Goal: Book appointment/travel/reservation: Book appointment/travel/reservation

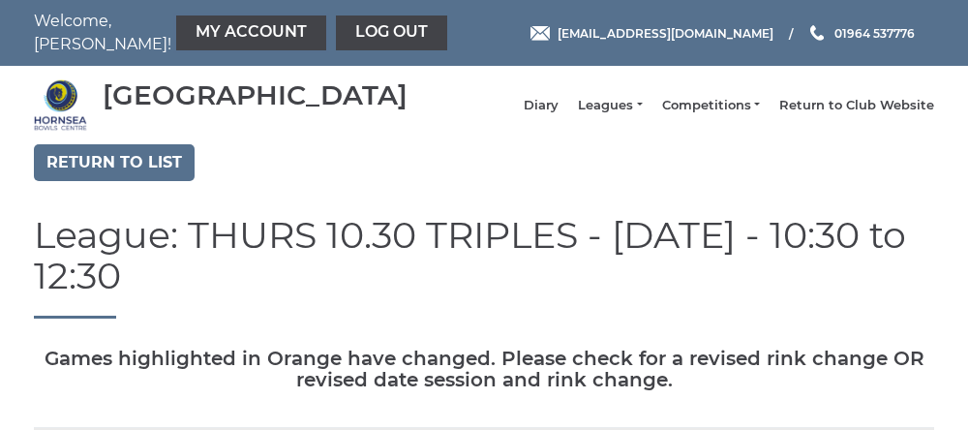
click at [187, 24] on link "My Account" at bounding box center [251, 32] width 150 height 35
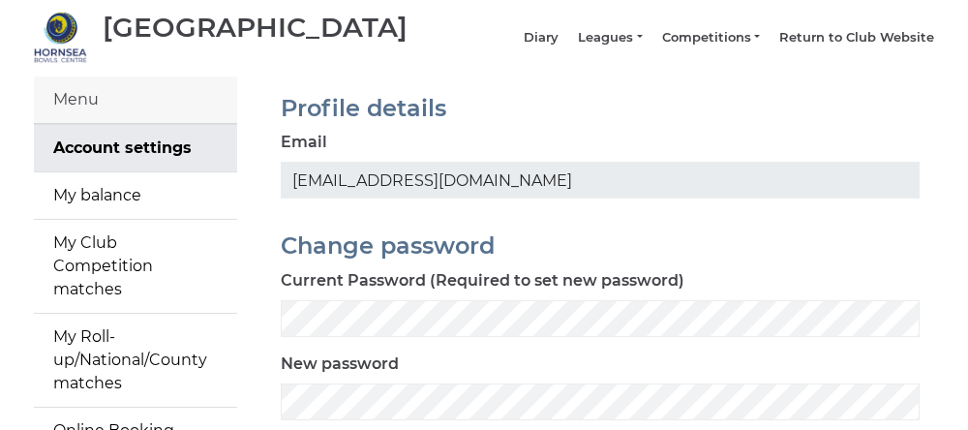
scroll to position [70, 0]
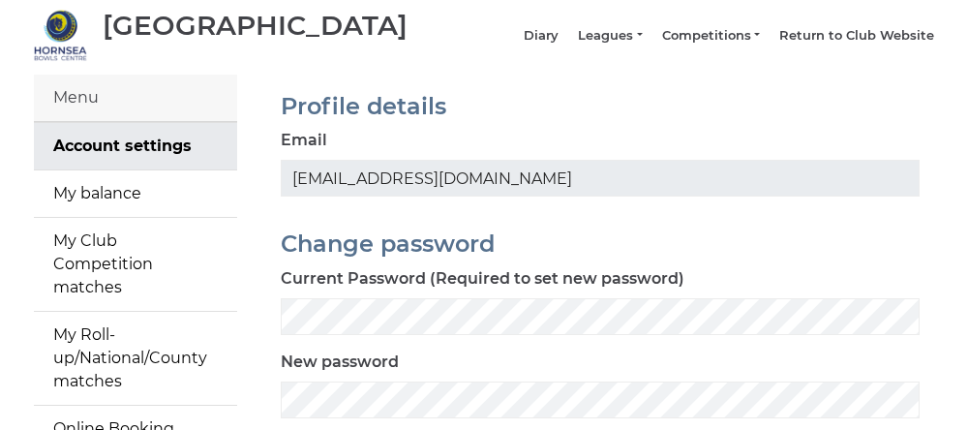
click at [67, 359] on link "My Roll-up/National/County matches" at bounding box center [135, 358] width 203 height 93
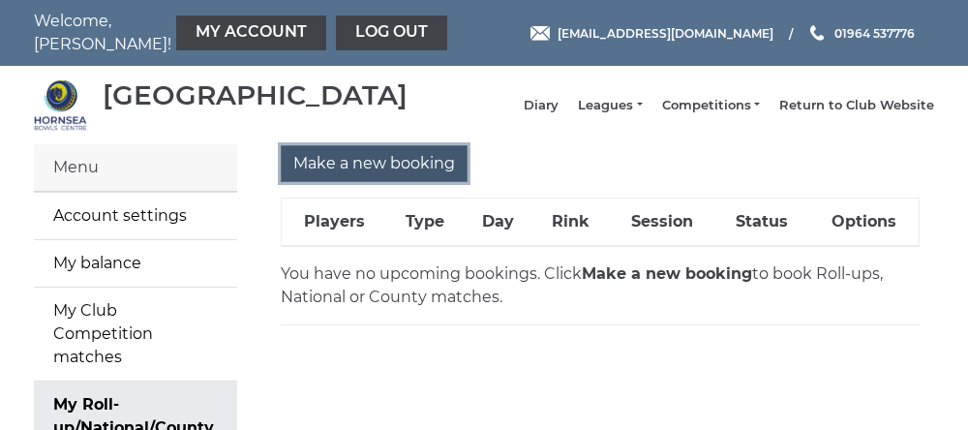
click at [358, 173] on input "Make a new booking" at bounding box center [374, 163] width 187 height 37
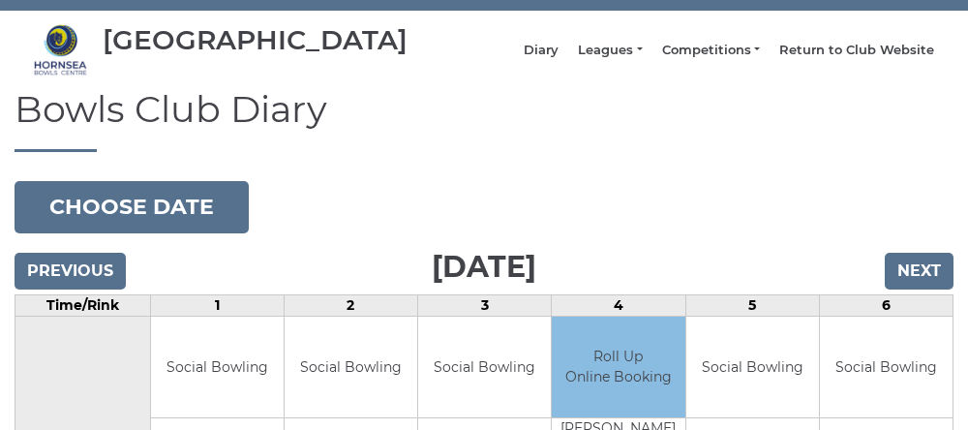
scroll to position [56, 0]
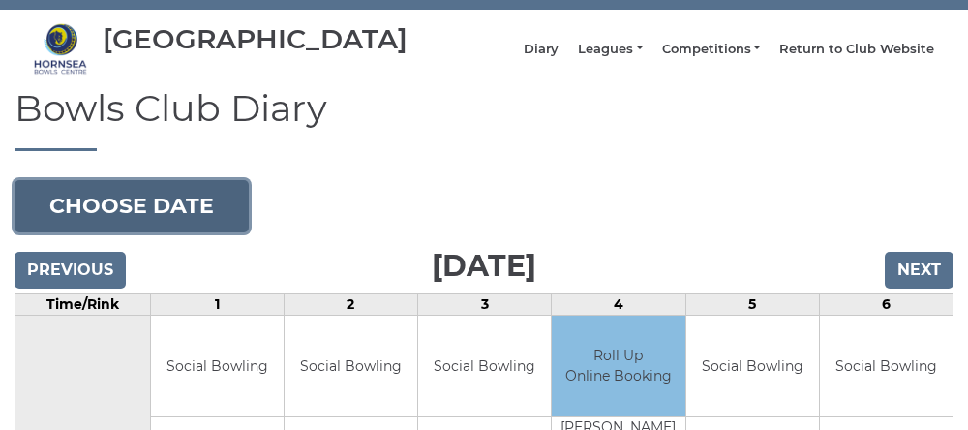
click at [81, 214] on button "Choose date" at bounding box center [132, 206] width 234 height 52
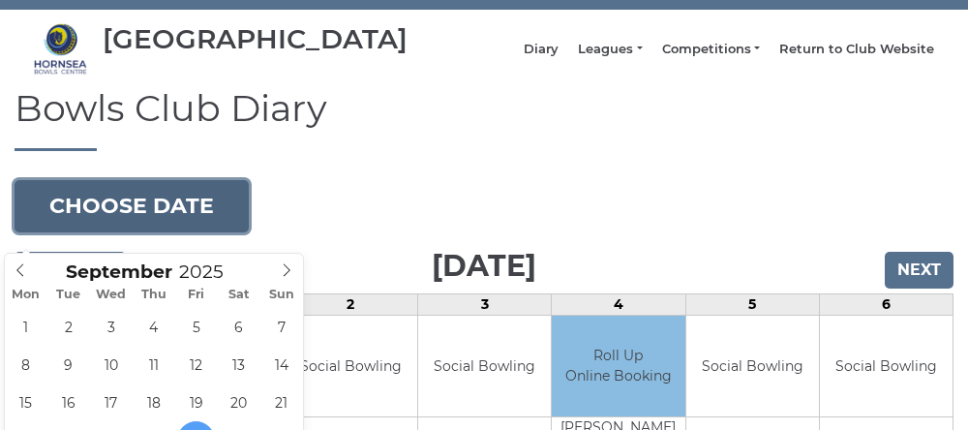
type input "[DATE]"
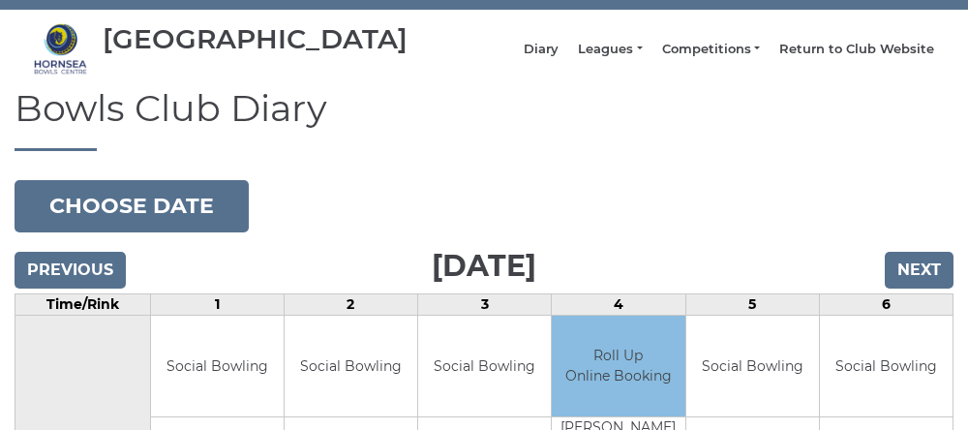
scroll to position [137, 0]
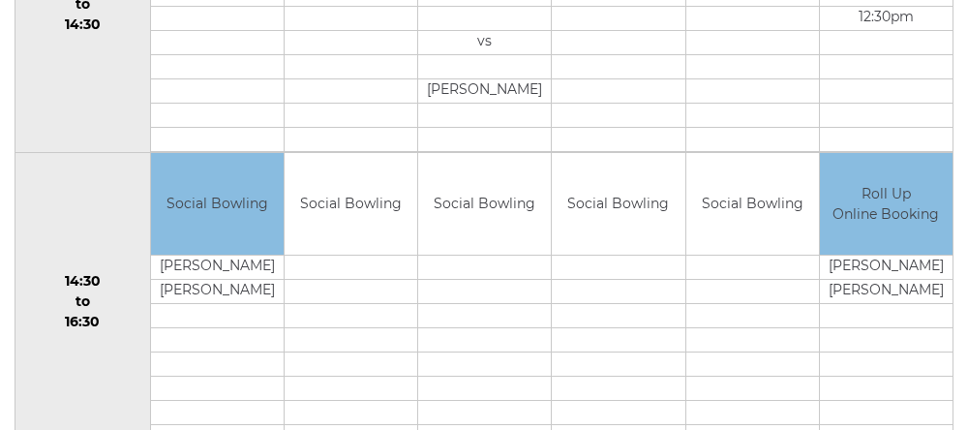
scroll to position [1110, 0]
click at [0, 0] on div "Book slot" at bounding box center [0, 0] width 0 height 0
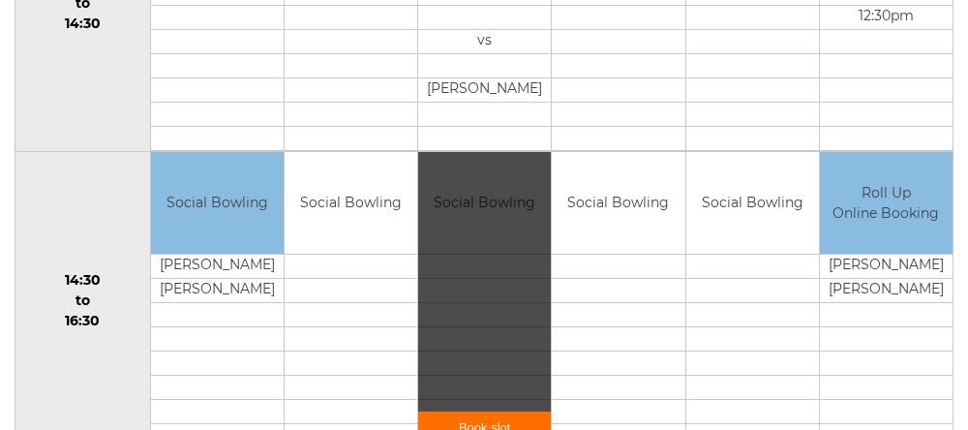
click at [480, 429] on link "Book slot" at bounding box center [484, 428] width 133 height 32
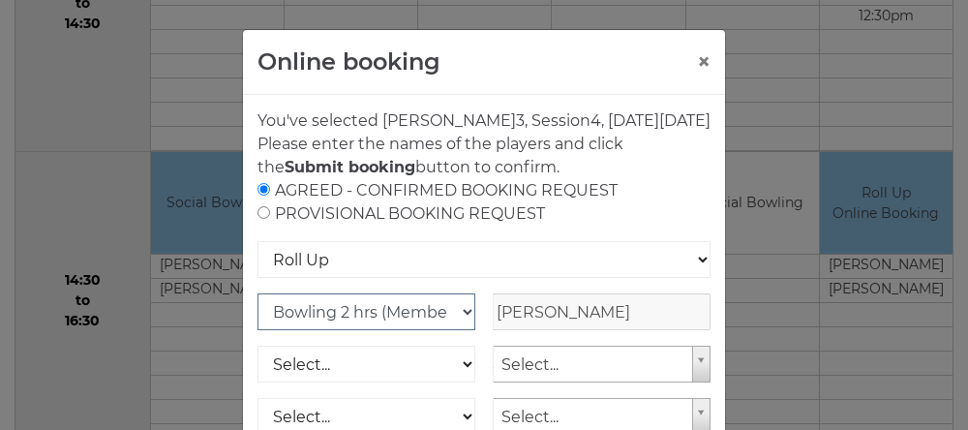
click at [458, 330] on select "Club Competition (Member) National (Member) Bowling 1.5 hrs (Member) Junior (Up…" at bounding box center [367, 311] width 218 height 37
select select "1_48"
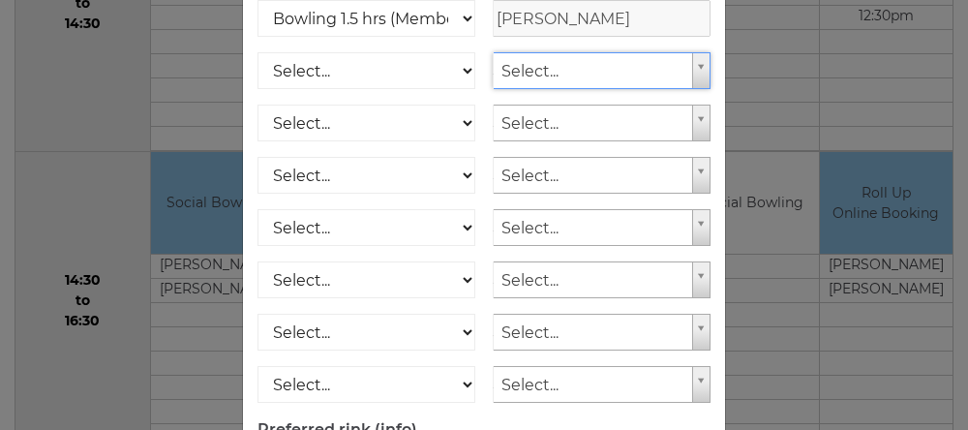
scroll to position [329, 0]
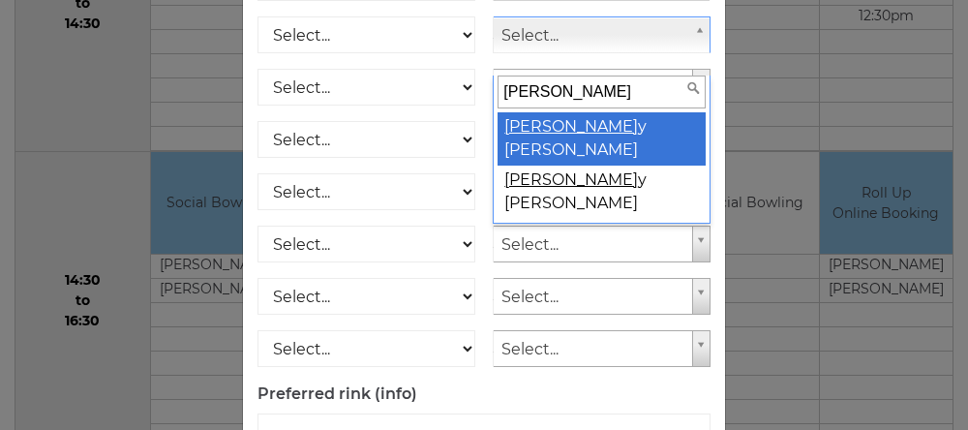
type input "garry"
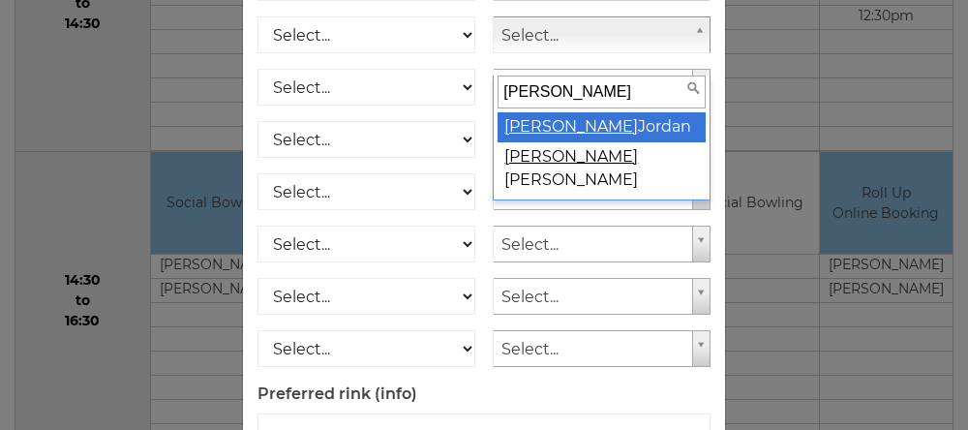
select select "830"
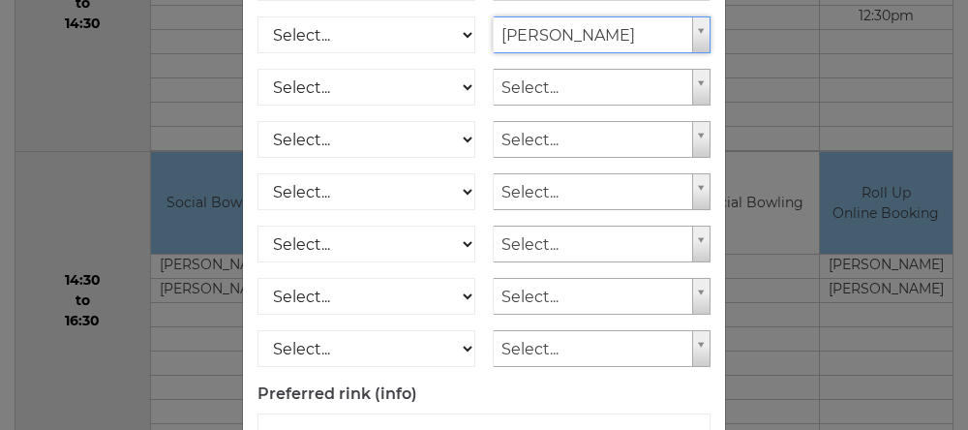
type input "#"
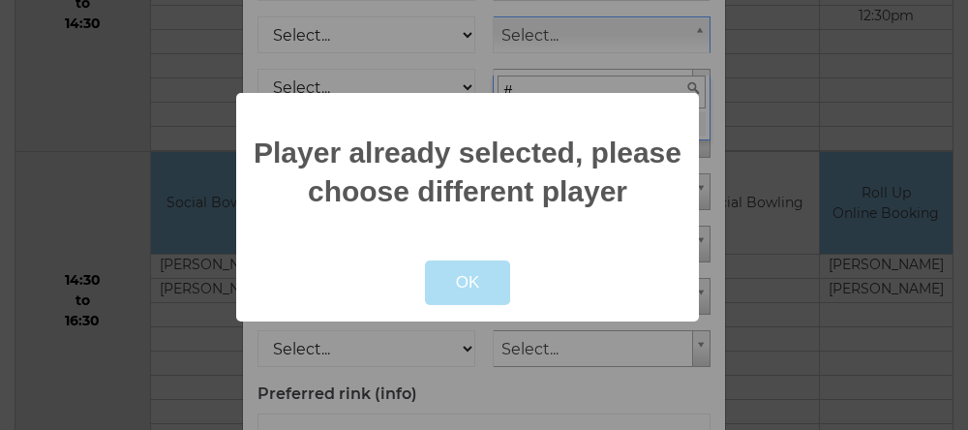
click at [457, 279] on button "OK" at bounding box center [468, 282] width 86 height 45
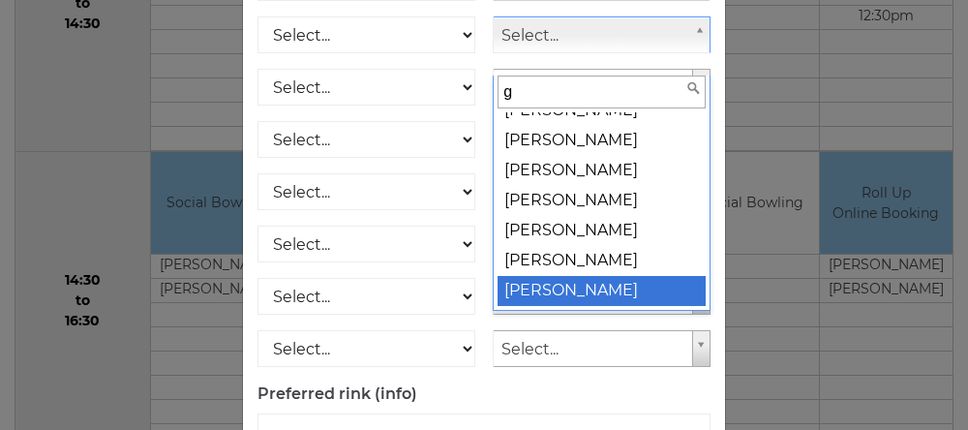
scroll to position [0, 0]
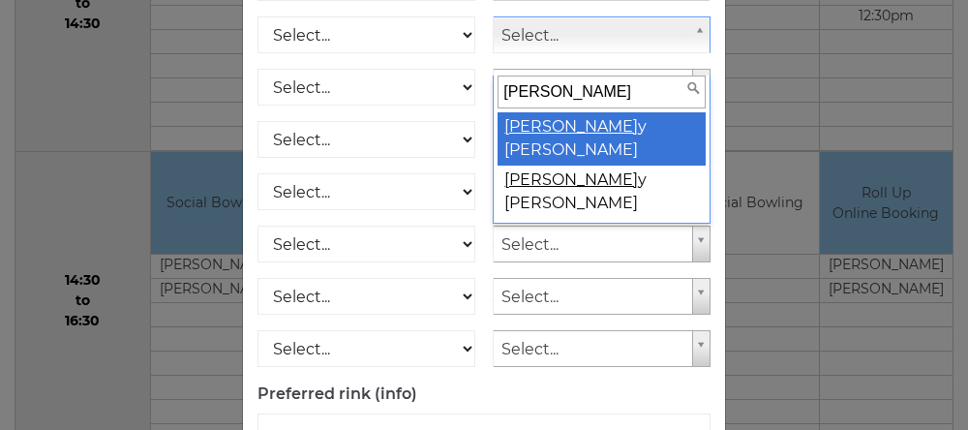
type input "garry"
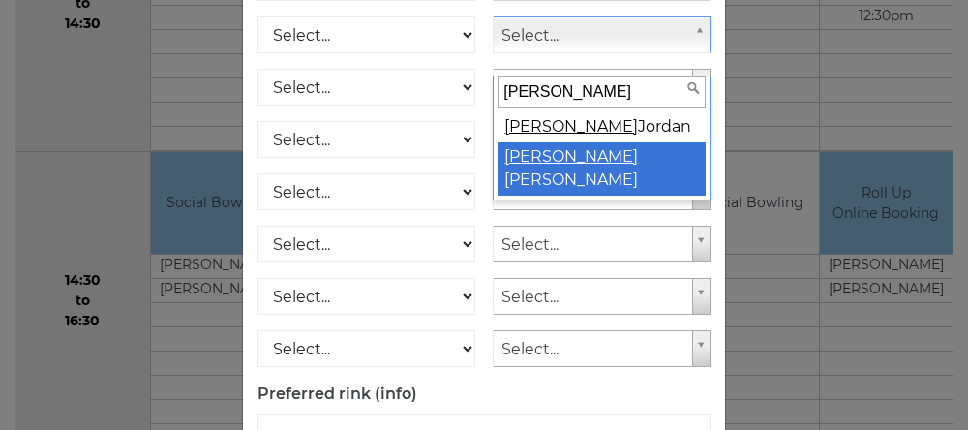
select select "707"
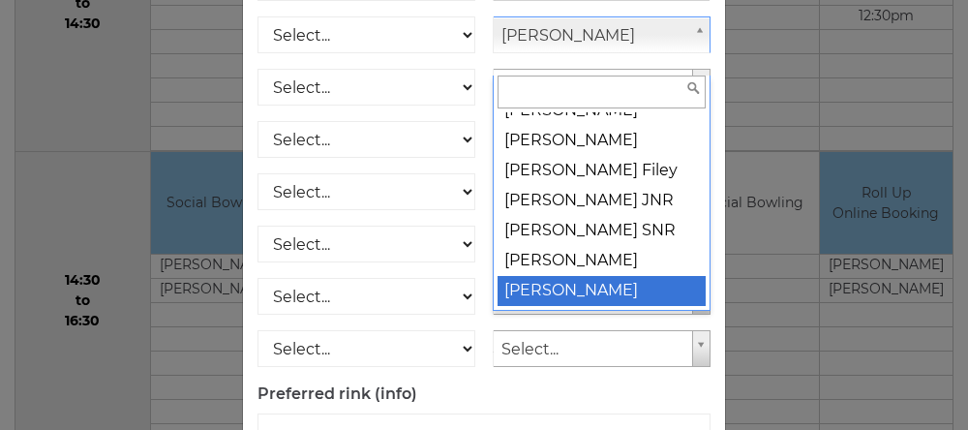
scroll to position [11206, 0]
type input "h"
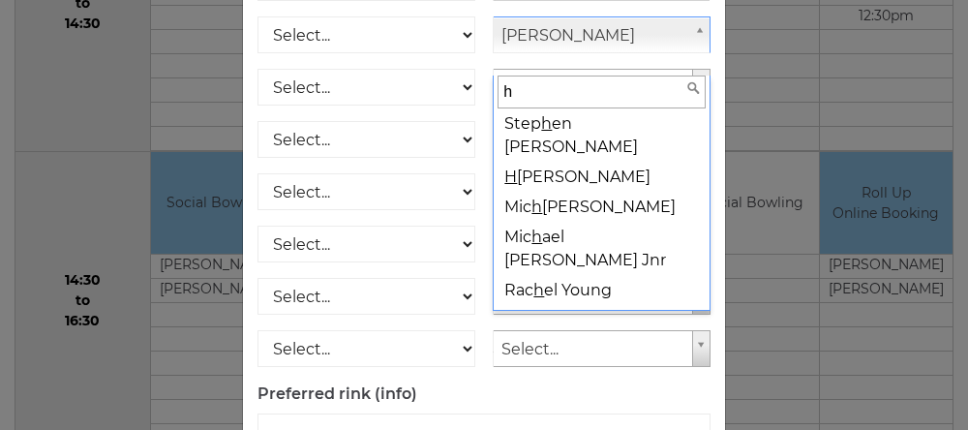
scroll to position [0, 0]
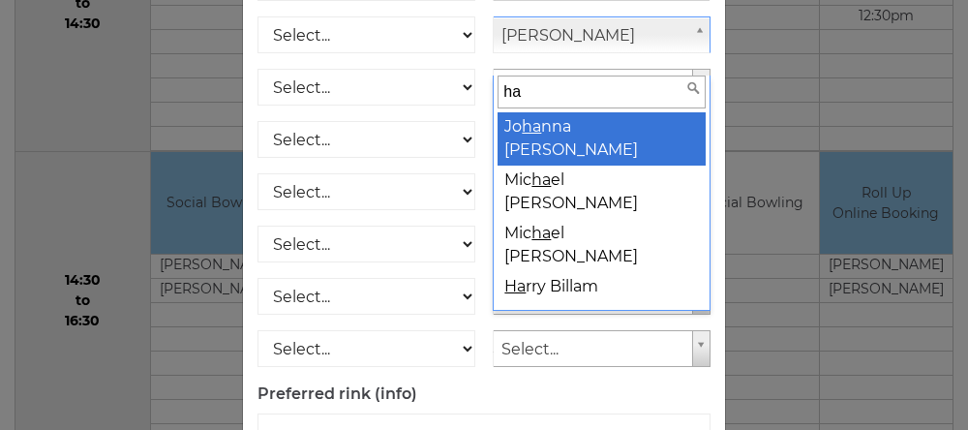
type input "h"
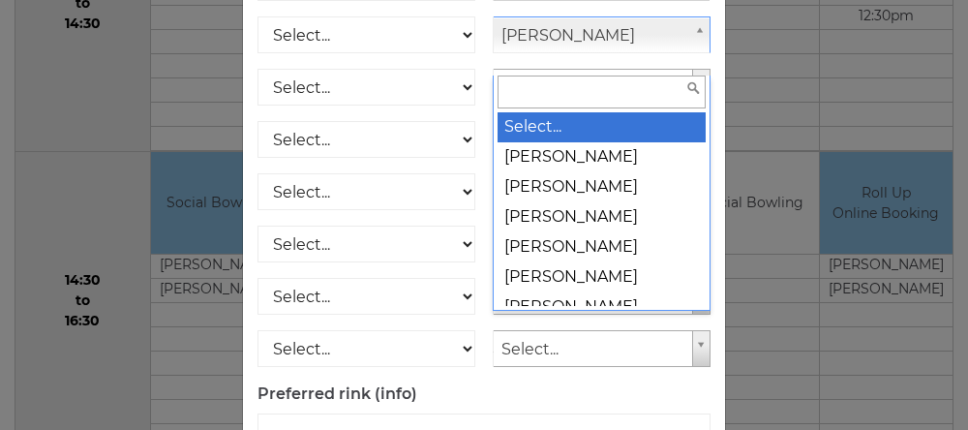
type input "p"
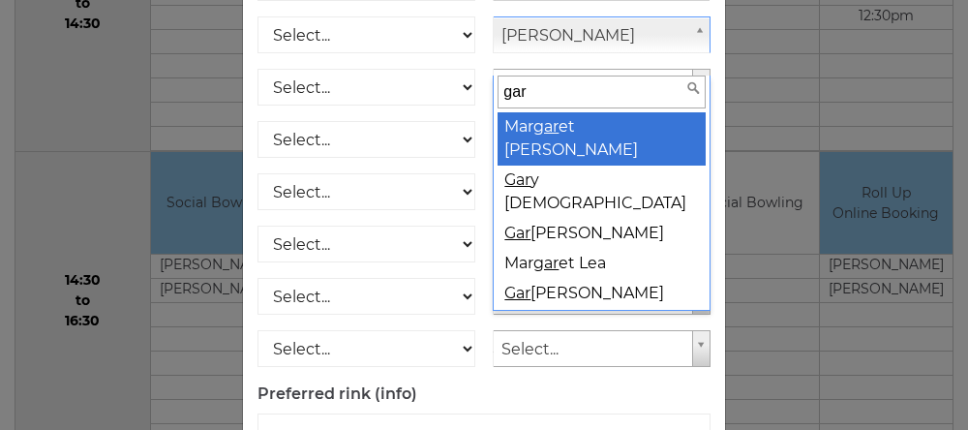
type input "garr"
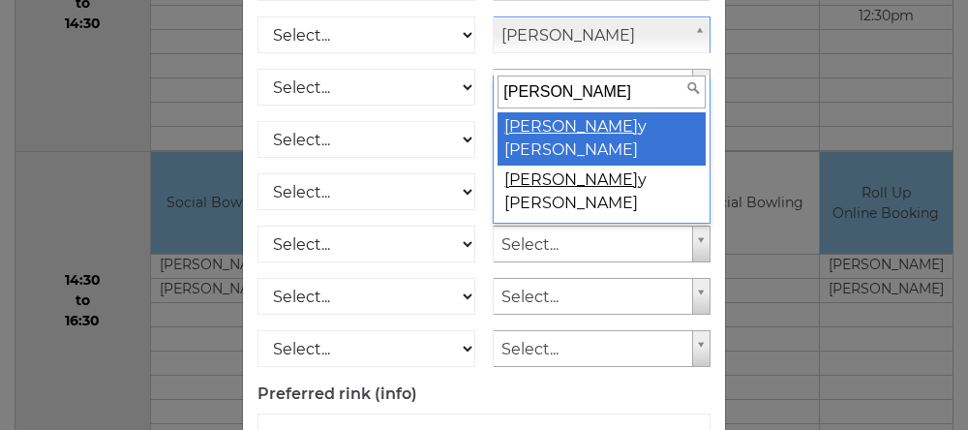
select select
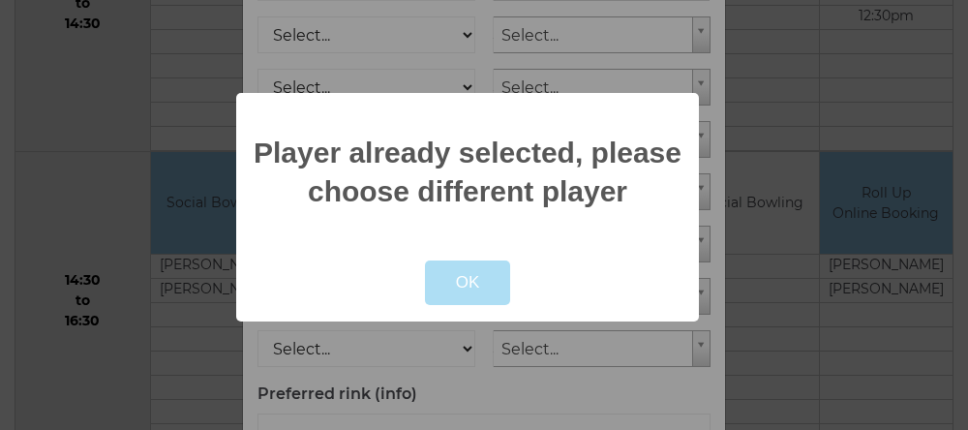
click at [447, 283] on button "OK" at bounding box center [468, 282] width 86 height 45
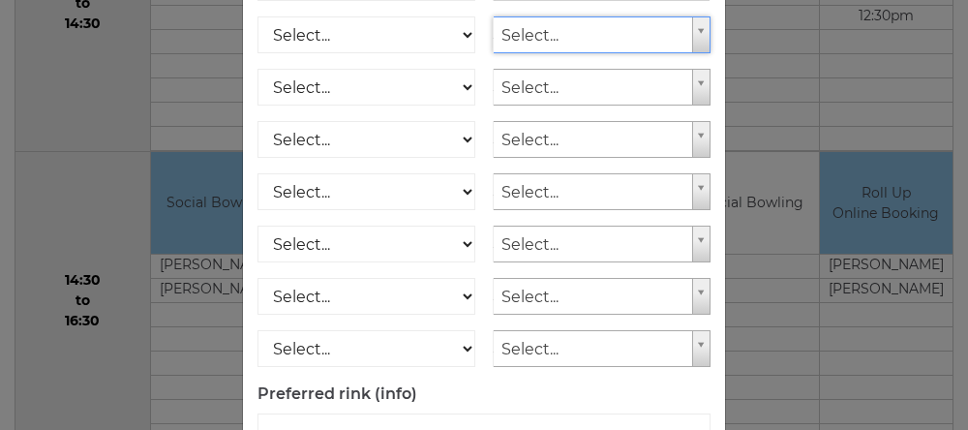
click at [106, 260] on div "Online booking × You've selected Rink 3 , Session 4 , on Tuesday 30th of Septem…" at bounding box center [484, 215] width 968 height 430
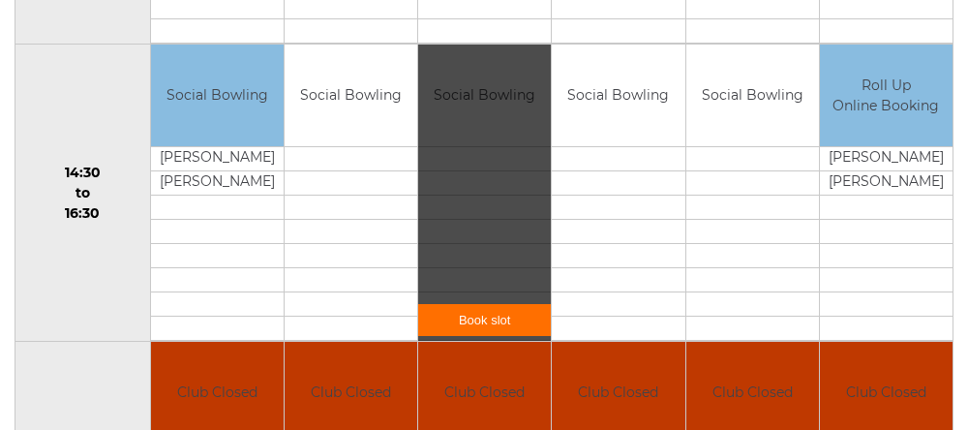
scroll to position [1216, 0]
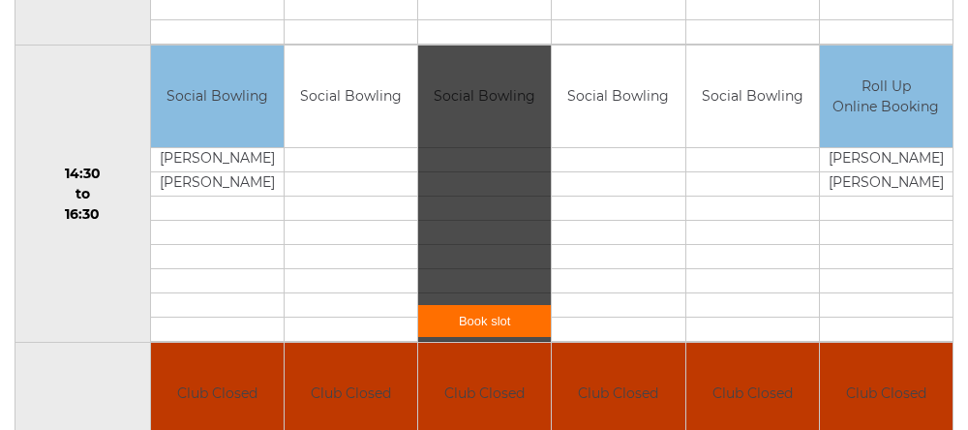
click at [472, 337] on link "Book slot" at bounding box center [484, 321] width 133 height 32
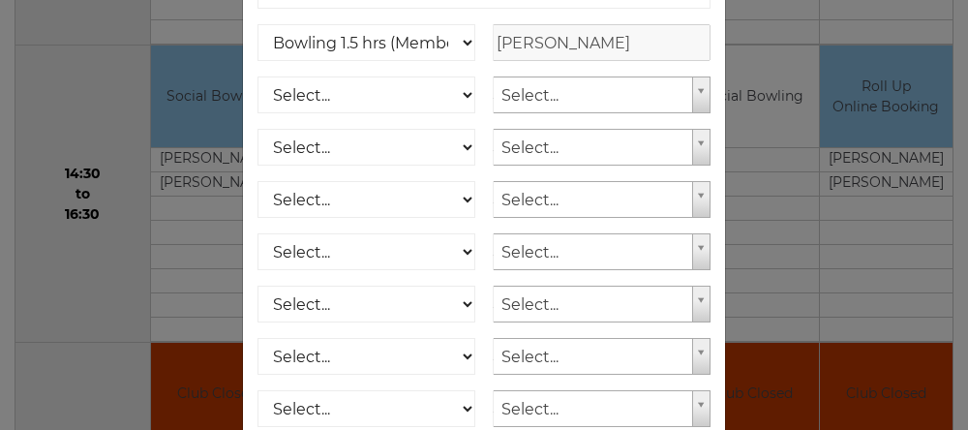
scroll to position [369, 0]
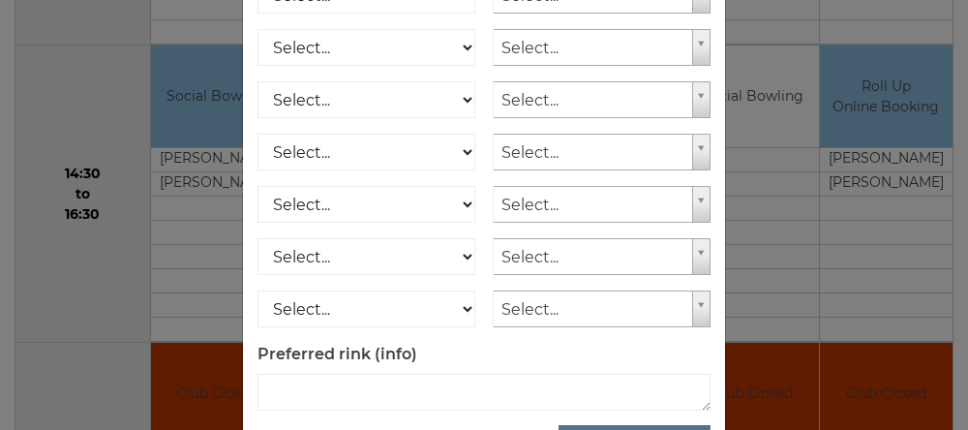
click at [31, 405] on div "Online booking × You've selected Rink 3 , Session 4 , on Tuesday 30th of Septem…" at bounding box center [484, 215] width 968 height 430
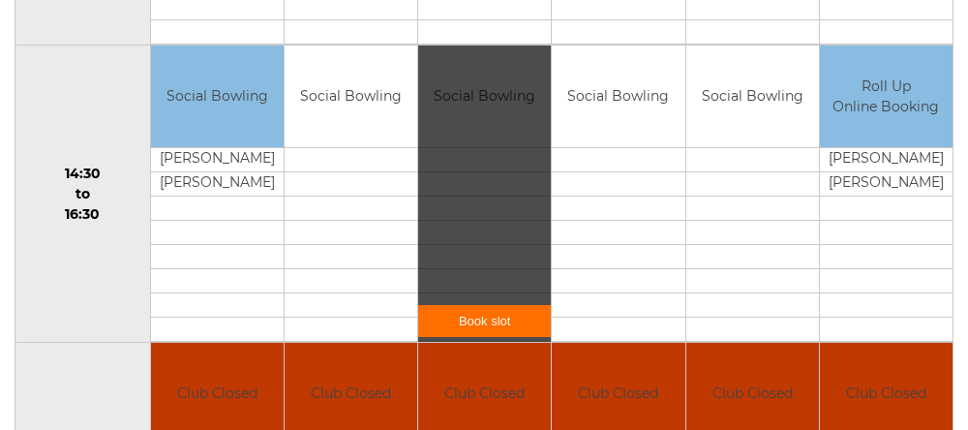
click at [52, 89] on td "14:30 to 16:30" at bounding box center [83, 194] width 136 height 297
click at [47, 135] on td "14:30 to 16:30" at bounding box center [83, 194] width 136 height 297
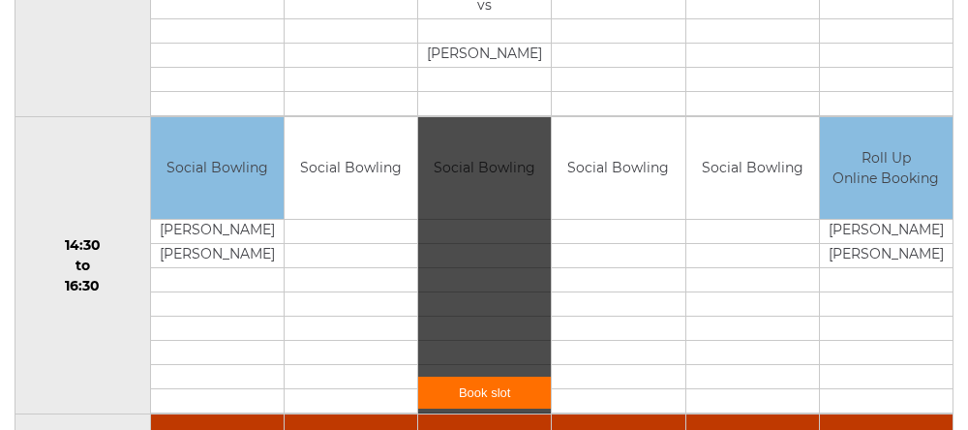
scroll to position [1146, 0]
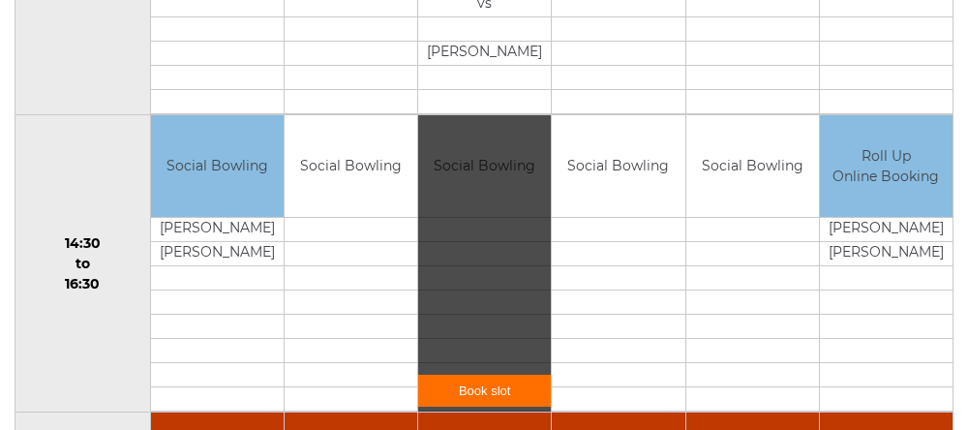
click at [207, 380] on td at bounding box center [217, 374] width 133 height 24
click at [214, 314] on td at bounding box center [217, 302] width 133 height 24
click at [236, 265] on td "Christine Ann Dawber" at bounding box center [217, 253] width 133 height 24
click at [0, 0] on div "Book slot" at bounding box center [0, 0] width 0 height 0
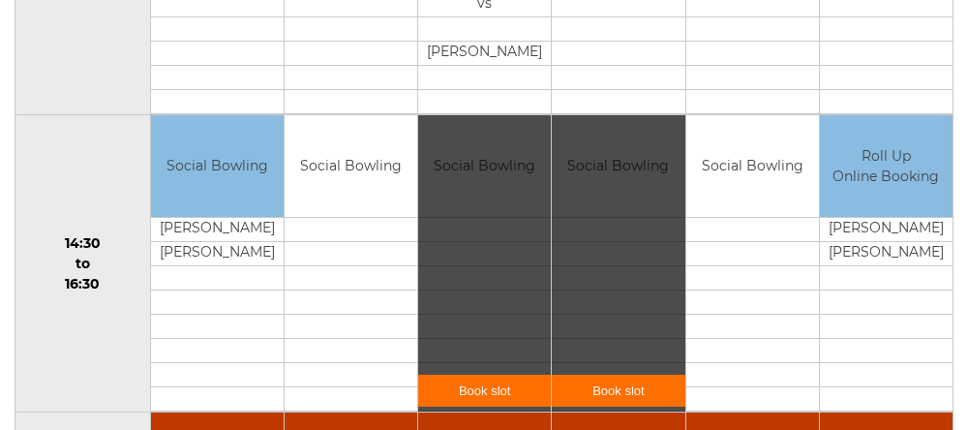
scroll to position [1228, 0]
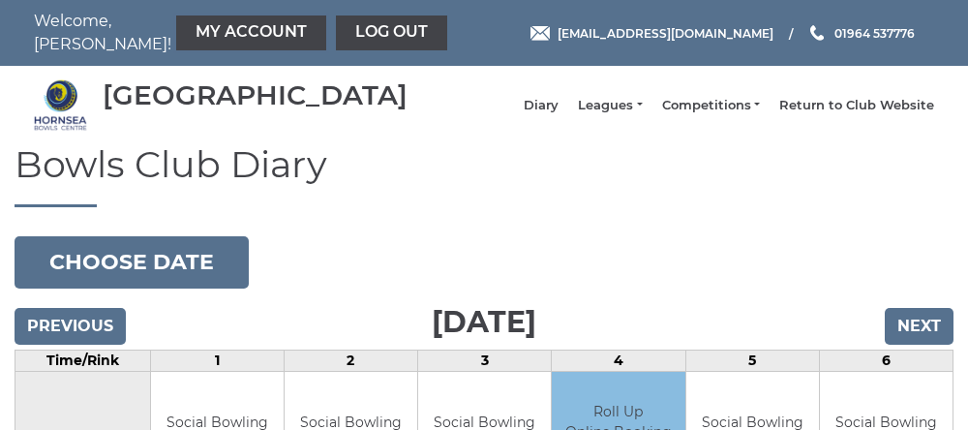
click at [184, 35] on link "My Account" at bounding box center [251, 32] width 150 height 35
click at [183, 23] on link "My Account" at bounding box center [251, 32] width 150 height 35
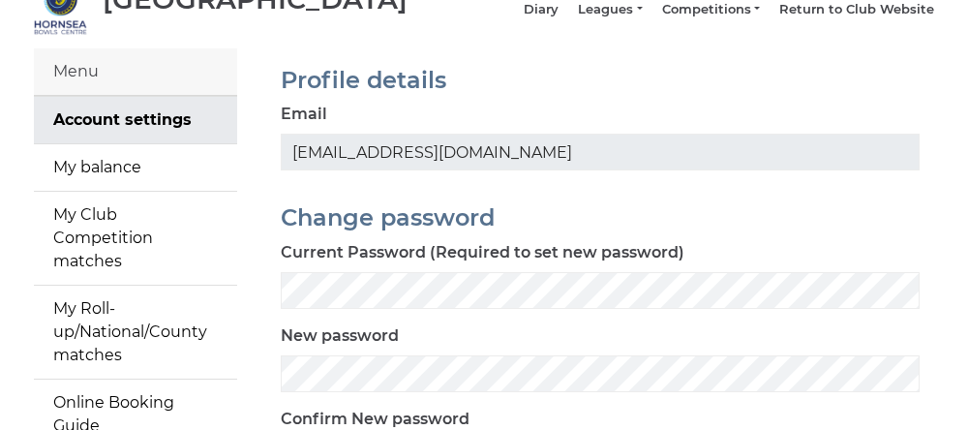
scroll to position [99, 0]
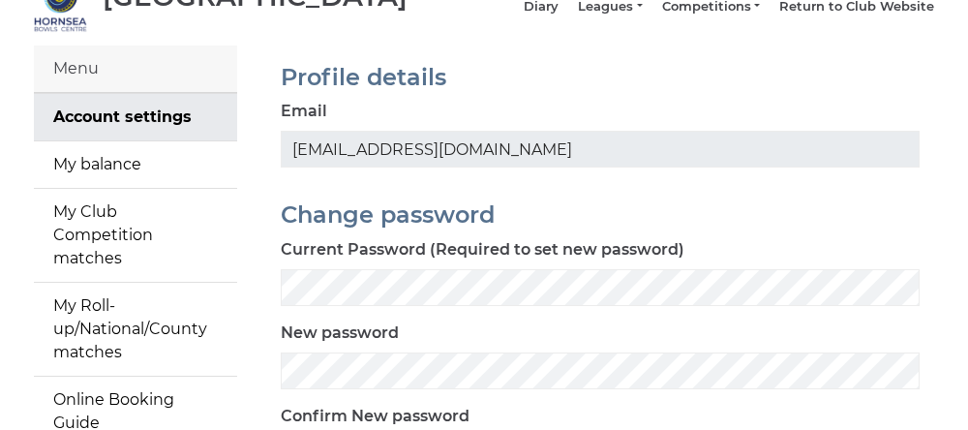
click at [70, 343] on link "My Roll-up/National/County matches" at bounding box center [135, 329] width 203 height 93
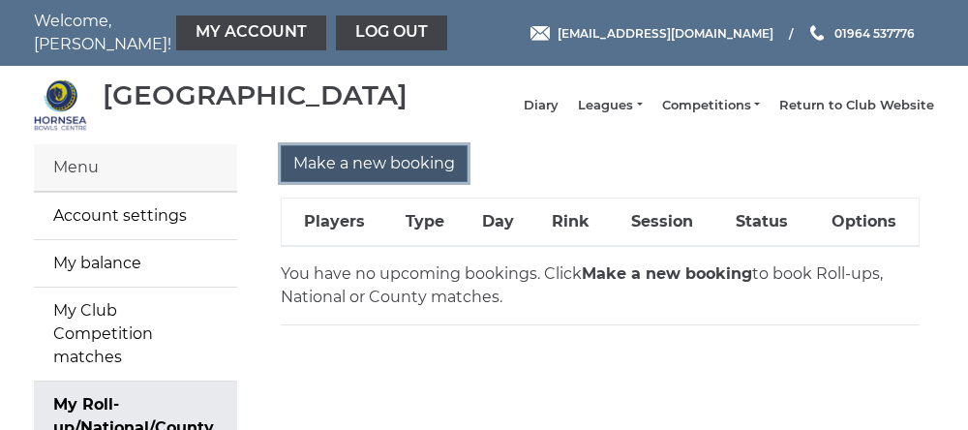
click at [328, 173] on input "Make a new booking" at bounding box center [374, 163] width 187 height 37
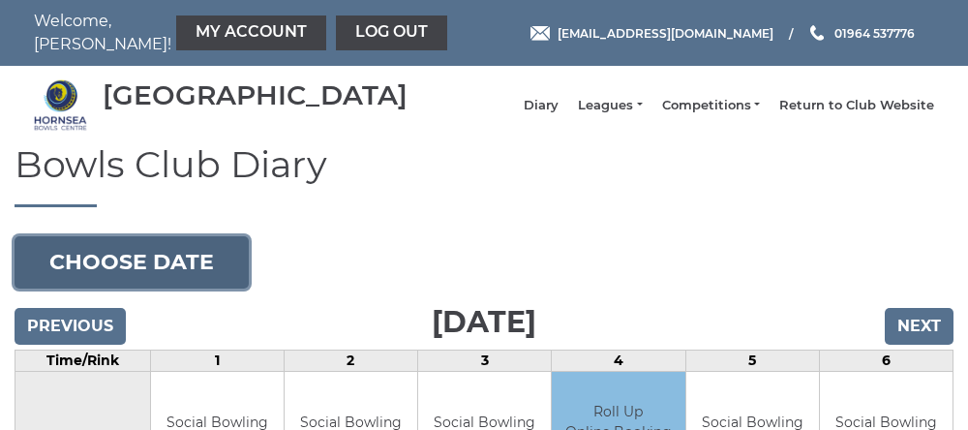
click at [78, 273] on button "Choose date" at bounding box center [132, 262] width 234 height 52
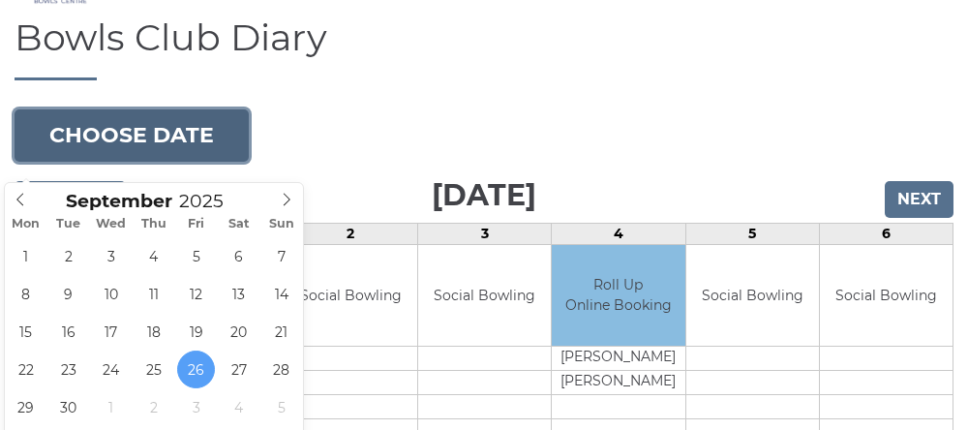
scroll to position [128, 0]
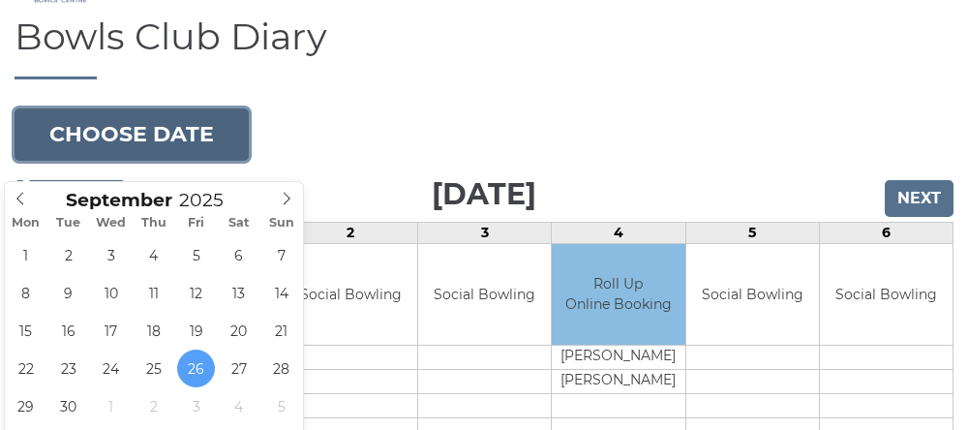
type input "2025-09-30"
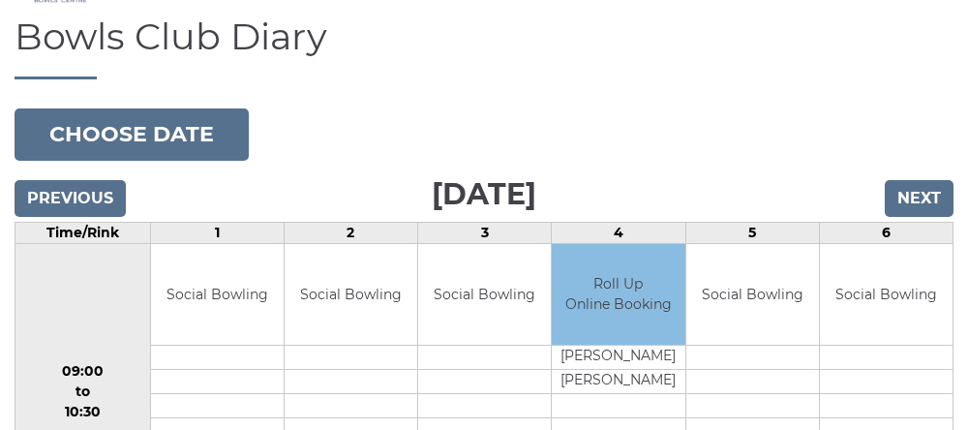
scroll to position [209, 0]
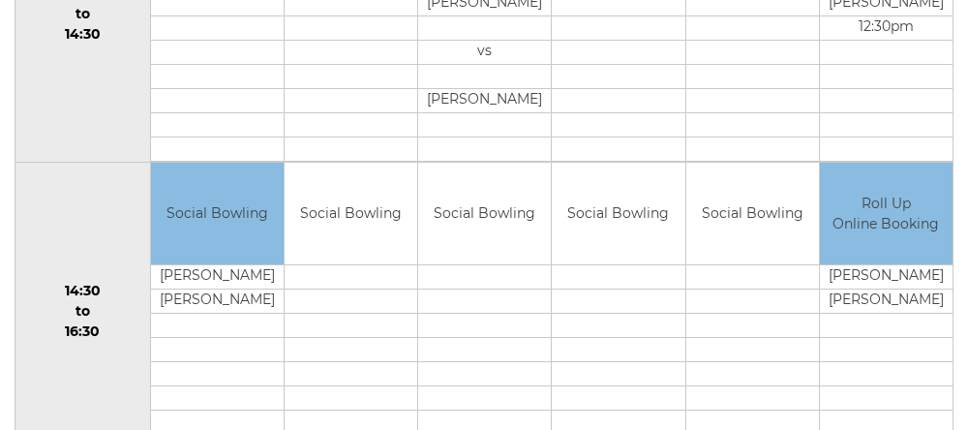
scroll to position [1100, 0]
click at [0, 0] on div "Book slot" at bounding box center [0, 0] width 0 height 0
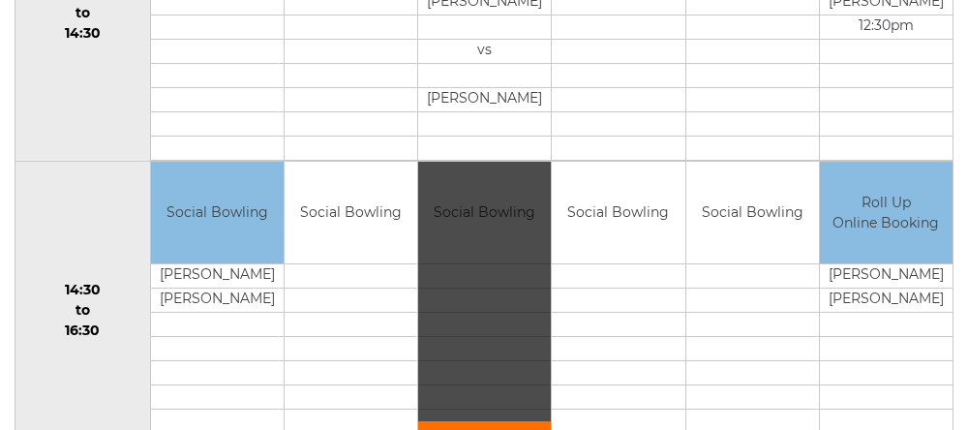
click at [486, 429] on link "Book slot" at bounding box center [484, 437] width 133 height 32
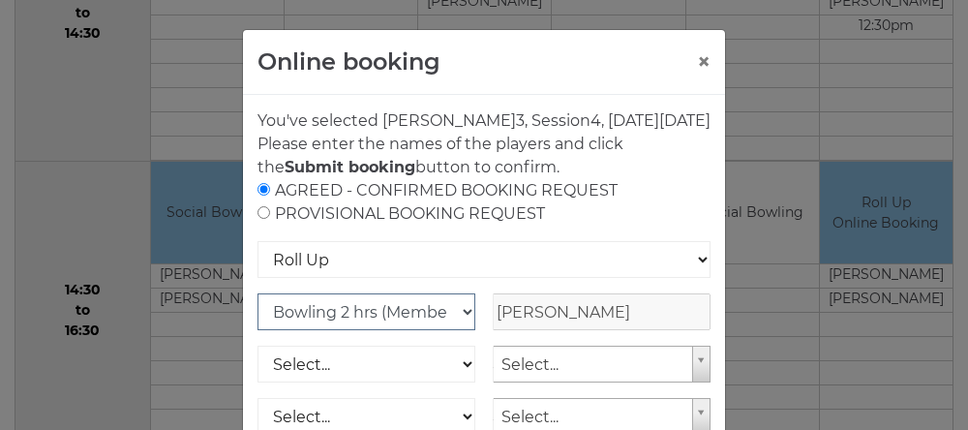
click at [456, 330] on select "Club Competition (Member) National (Member) Bowling 1.5 hrs (Member) Junior (Up…" at bounding box center [367, 311] width 218 height 37
select select "1_48"
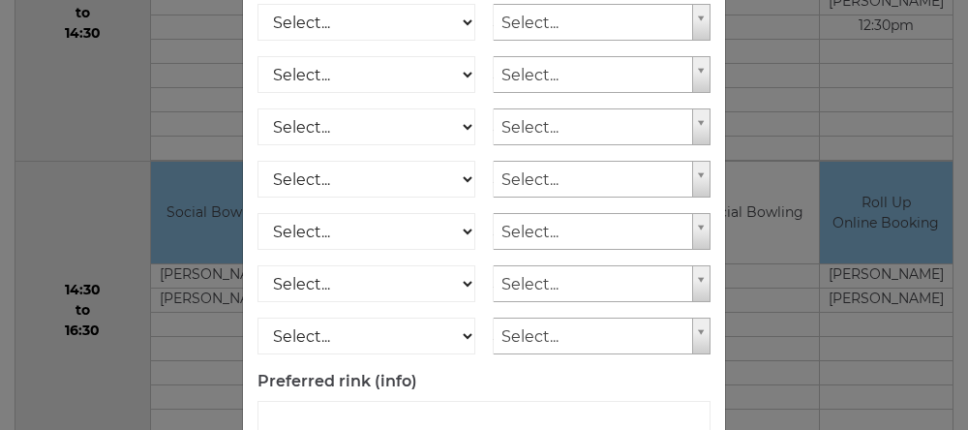
scroll to position [387, 0]
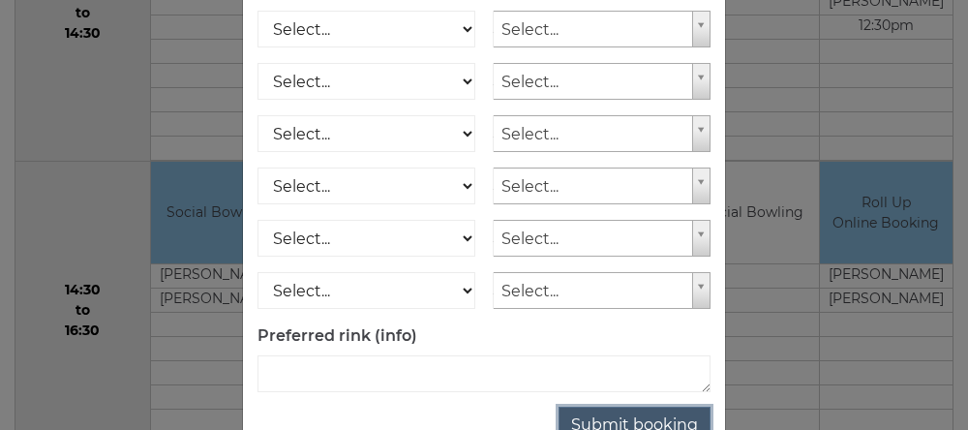
click at [613, 429] on button "Submit booking" at bounding box center [635, 425] width 152 height 37
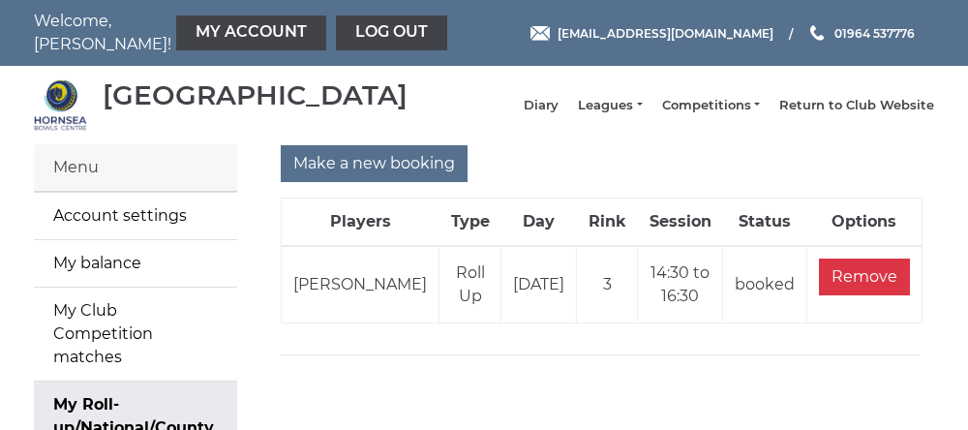
click at [603, 114] on link "Leagues" at bounding box center [610, 105] width 64 height 17
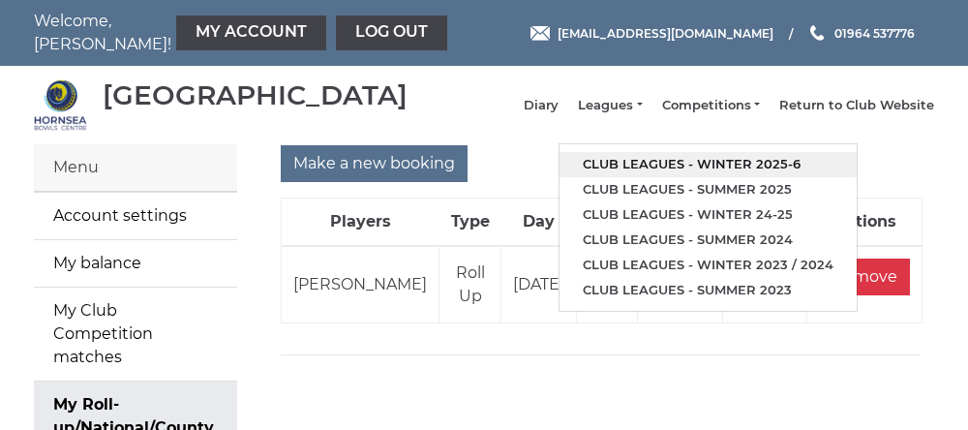
click at [637, 171] on link "Club leagues - Winter 2025-6" at bounding box center [708, 164] width 297 height 25
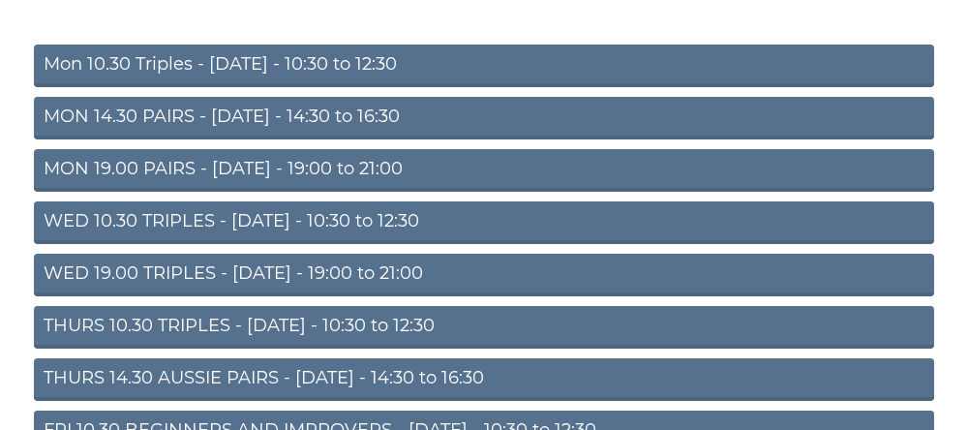
scroll to position [235, 0]
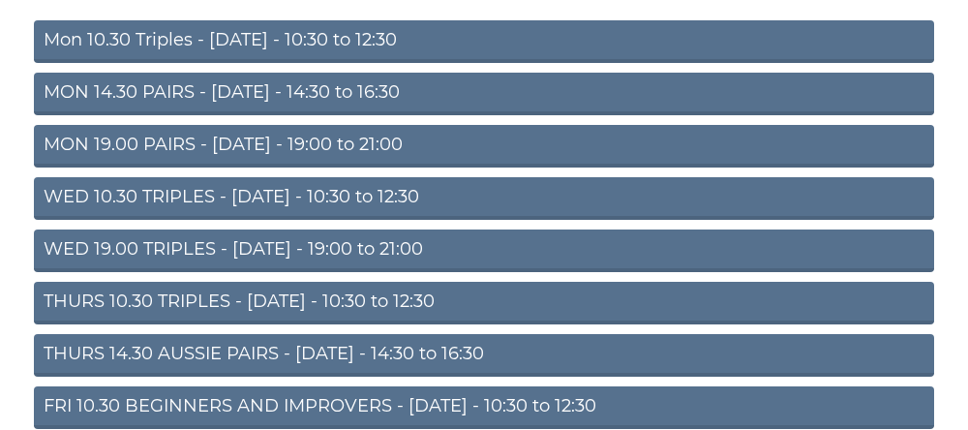
click at [117, 369] on link "THURS 14.30 AUSSIE PAIRS - [DATE] - 14:30 to 16:30" at bounding box center [484, 355] width 900 height 43
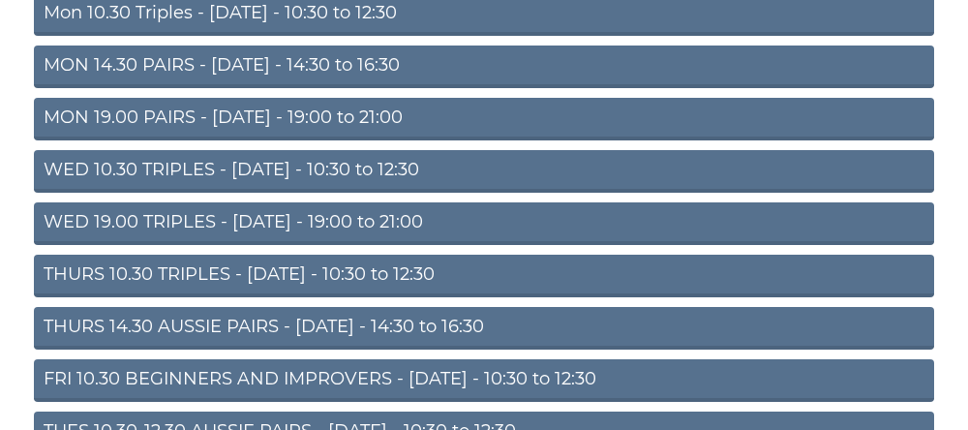
scroll to position [317, 0]
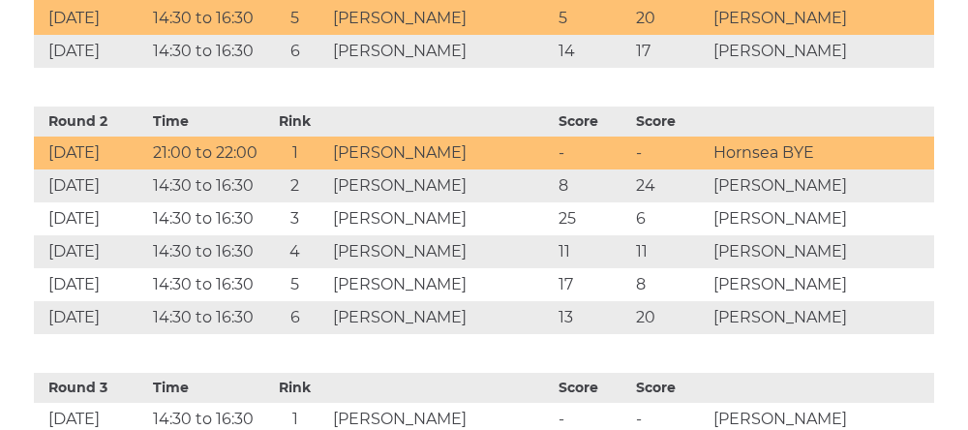
scroll to position [1218, 0]
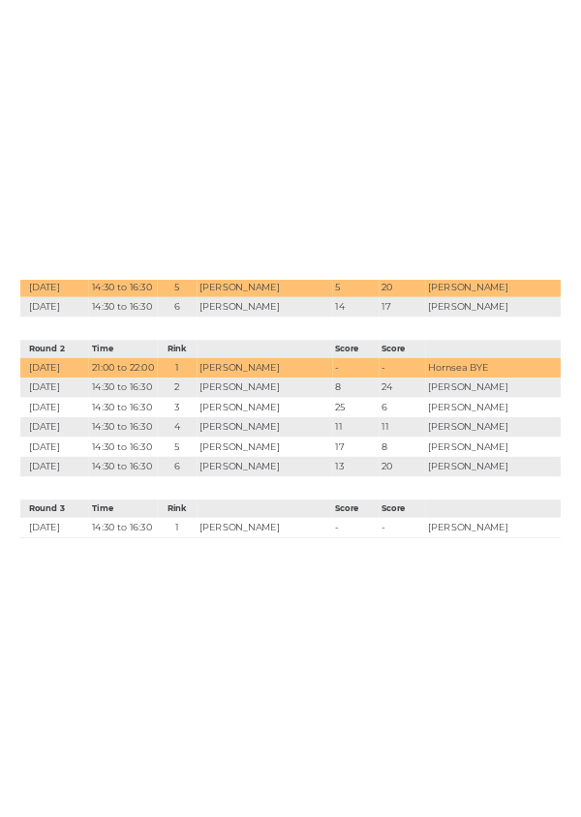
scroll to position [1643, 0]
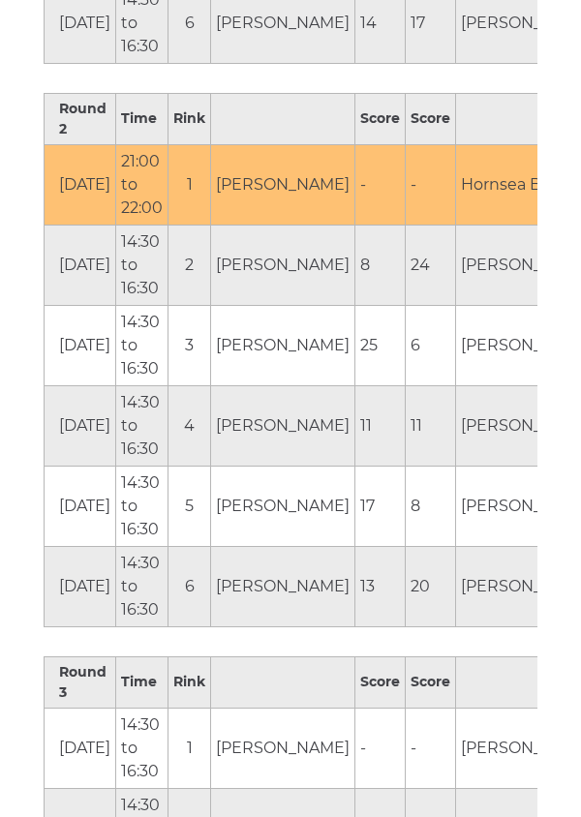
click at [426, 427] on td "11" at bounding box center [431, 425] width 50 height 80
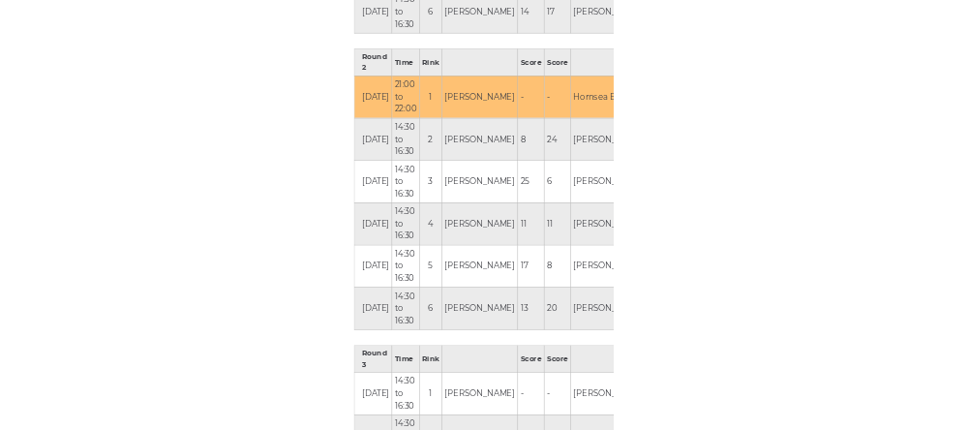
scroll to position [1219, 0]
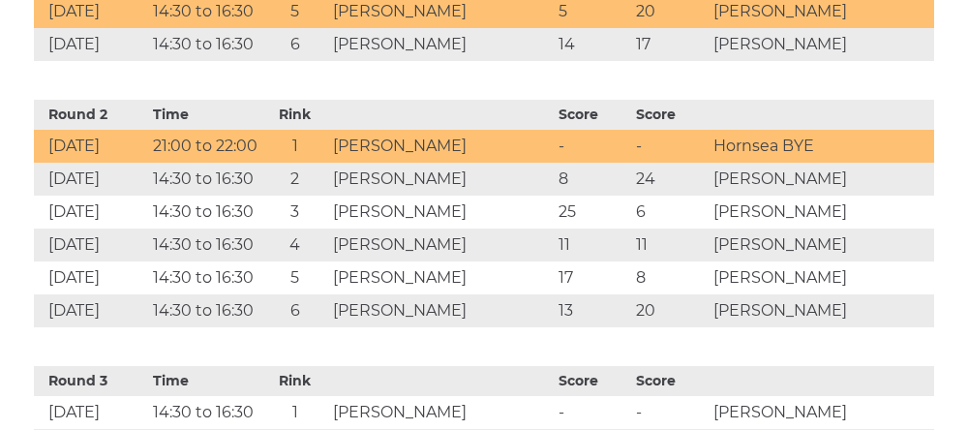
click at [323, 249] on td "4" at bounding box center [295, 245] width 66 height 33
click at [218, 187] on td "14:30 to 16:30" at bounding box center [205, 179] width 114 height 33
